Goal: Find specific page/section: Find specific page/section

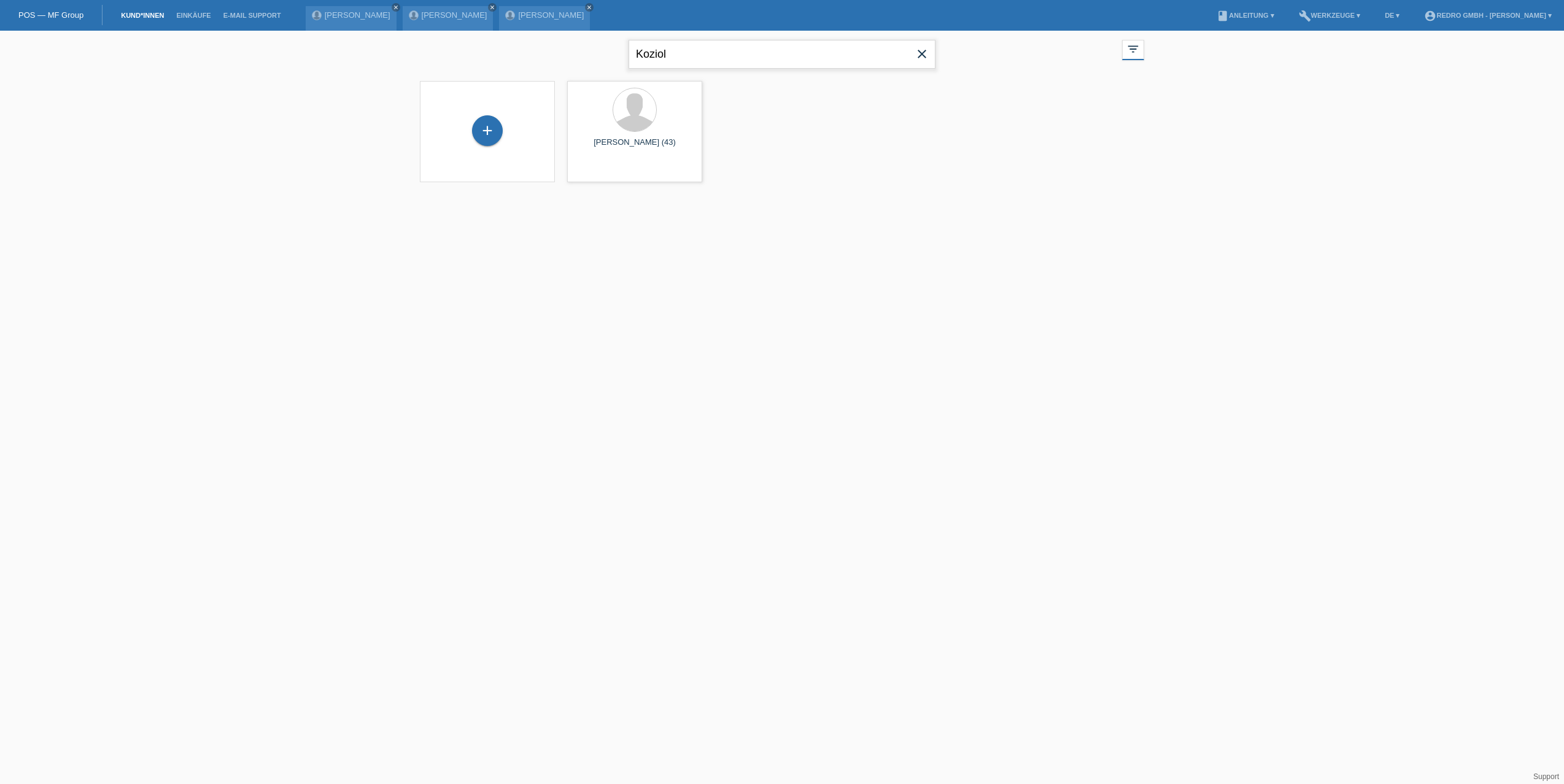
click at [652, 43] on input "Koziol" at bounding box center [782, 54] width 307 height 29
paste input "Seres"
type input "Seres"
click at [584, 175] on link "launch Anzeigen" at bounding box center [595, 171] width 47 height 9
